Goal: Book appointment/travel/reservation

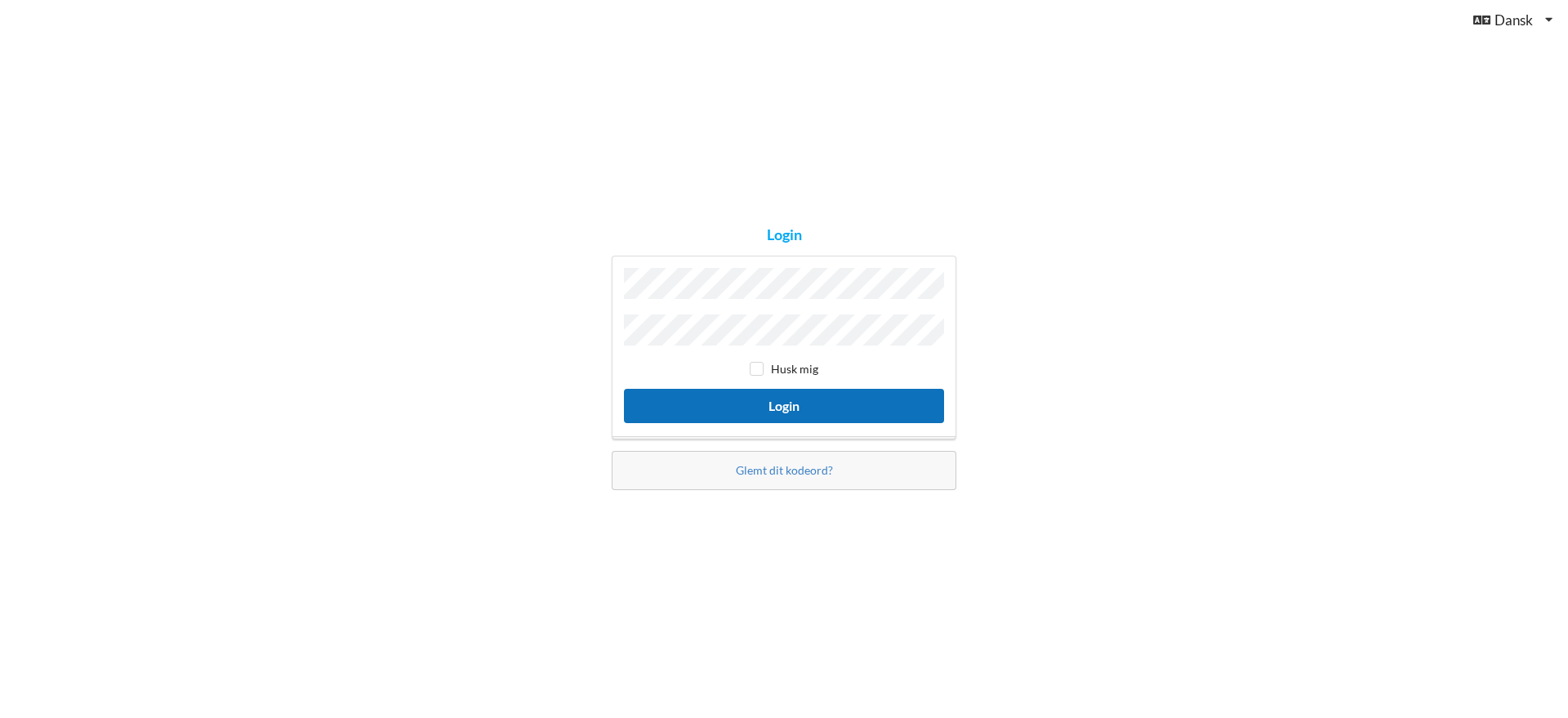
click at [811, 404] on button "Login" at bounding box center [784, 405] width 320 height 34
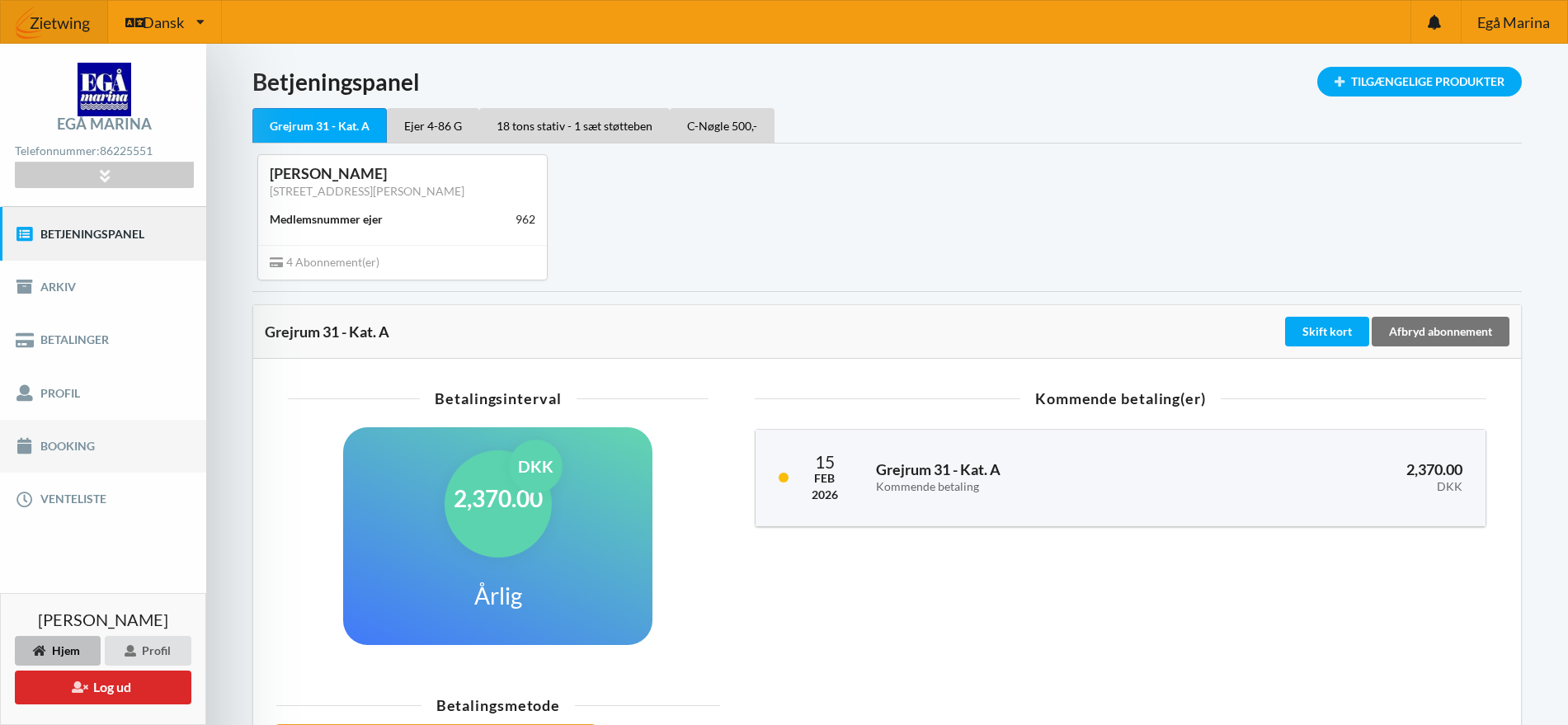
click at [72, 447] on link "Booking" at bounding box center [103, 446] width 207 height 53
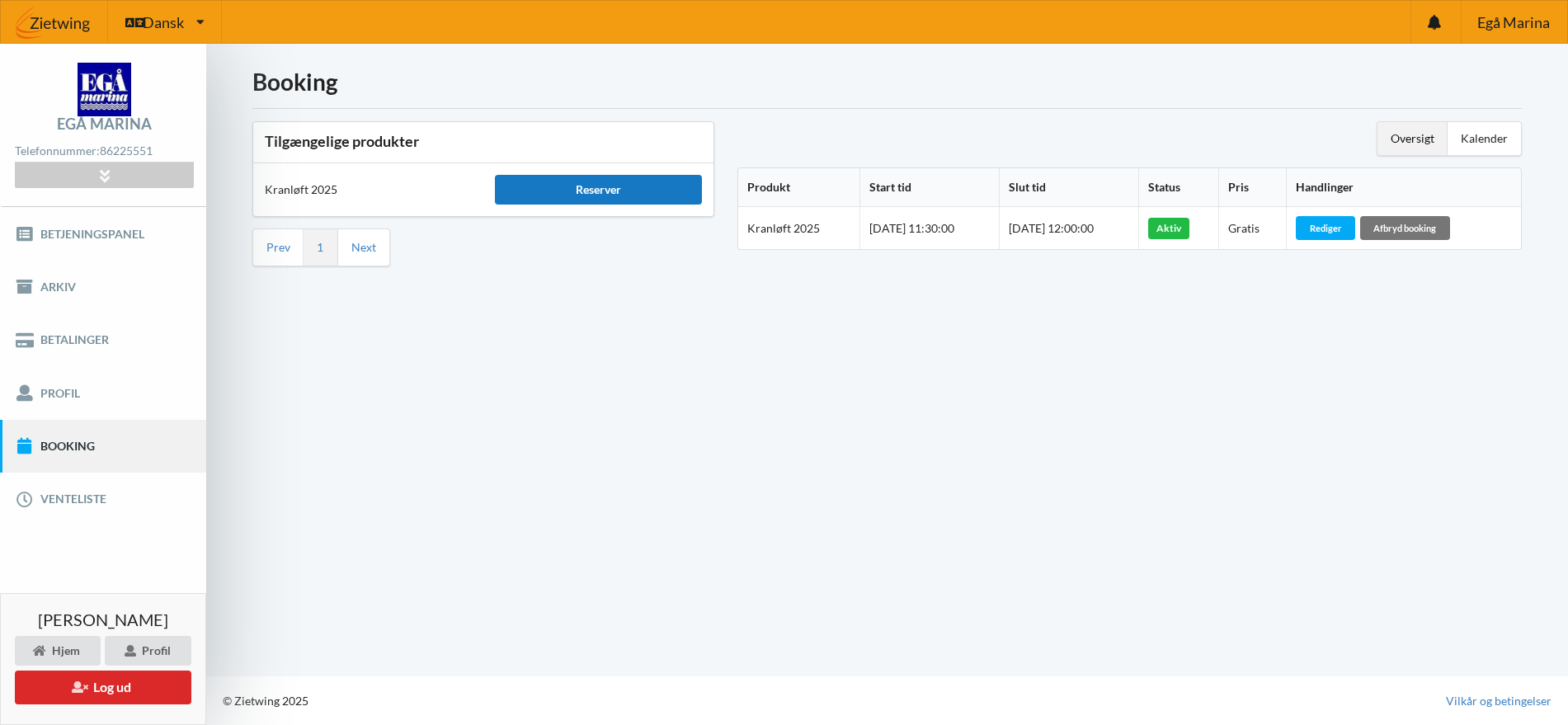
click at [546, 192] on div "Reserver" at bounding box center [599, 190] width 208 height 29
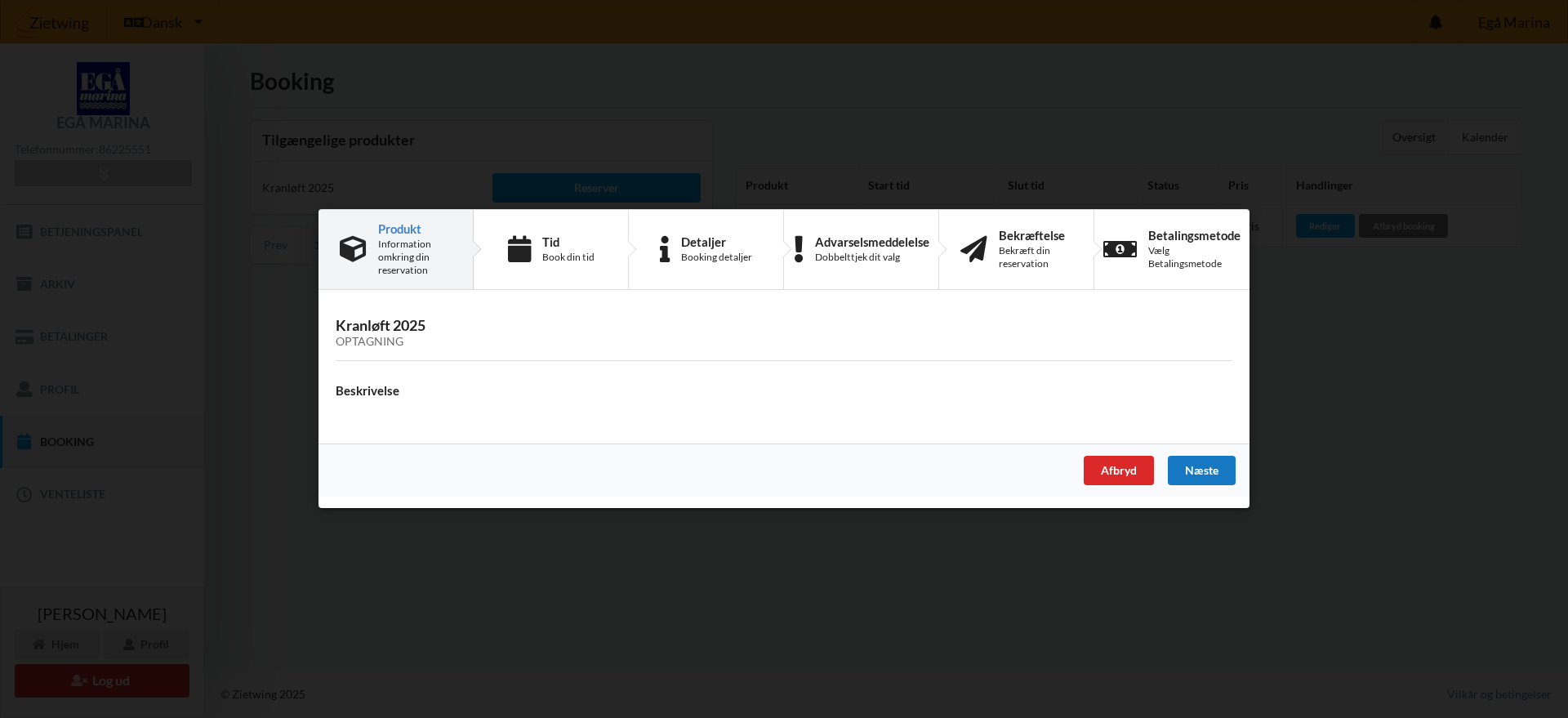
click at [1198, 465] on div "Næste" at bounding box center [1202, 471] width 68 height 29
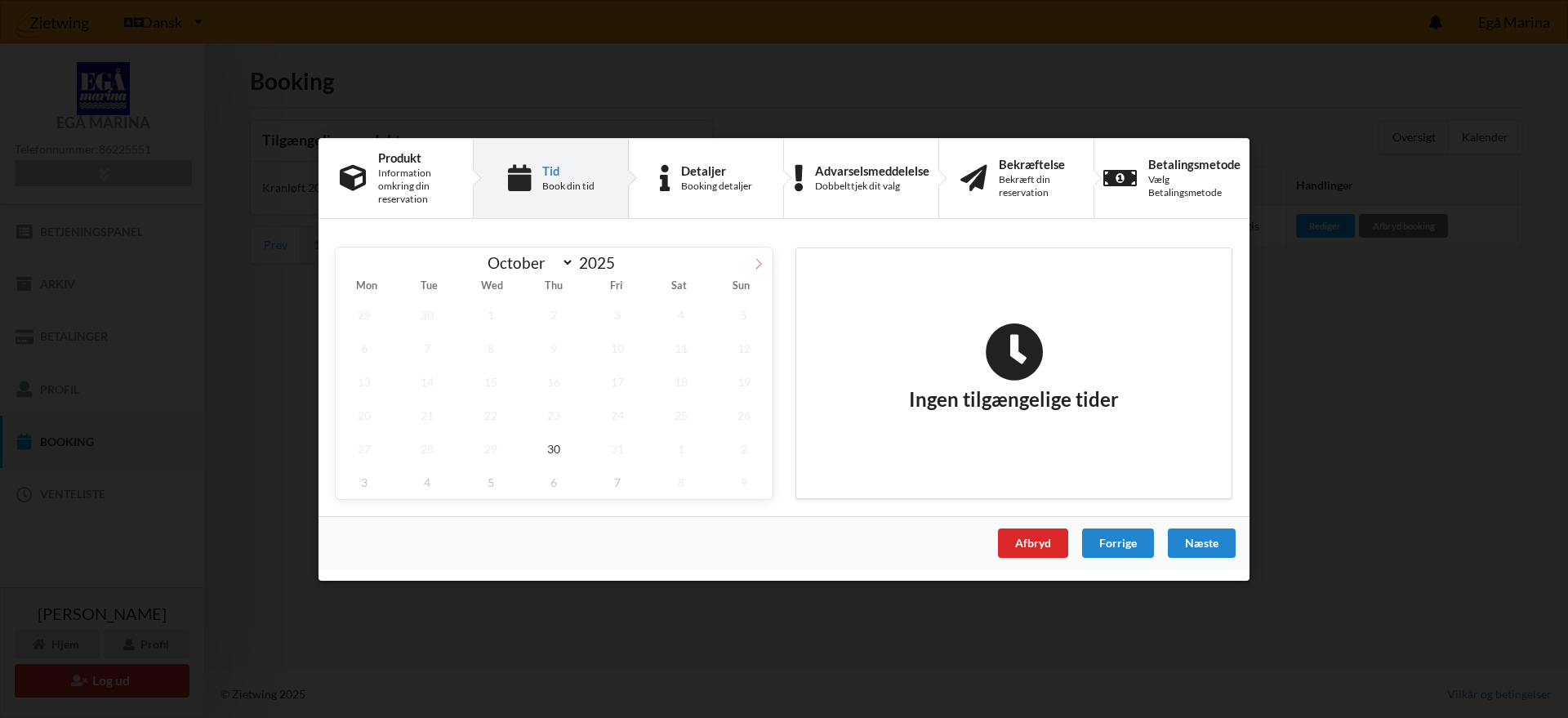
click at [756, 261] on icon at bounding box center [759, 263] width 12 height 12
select select "10"
click at [1025, 543] on div "Afbryd" at bounding box center [1033, 542] width 70 height 29
